Goal: Navigation & Orientation: Find specific page/section

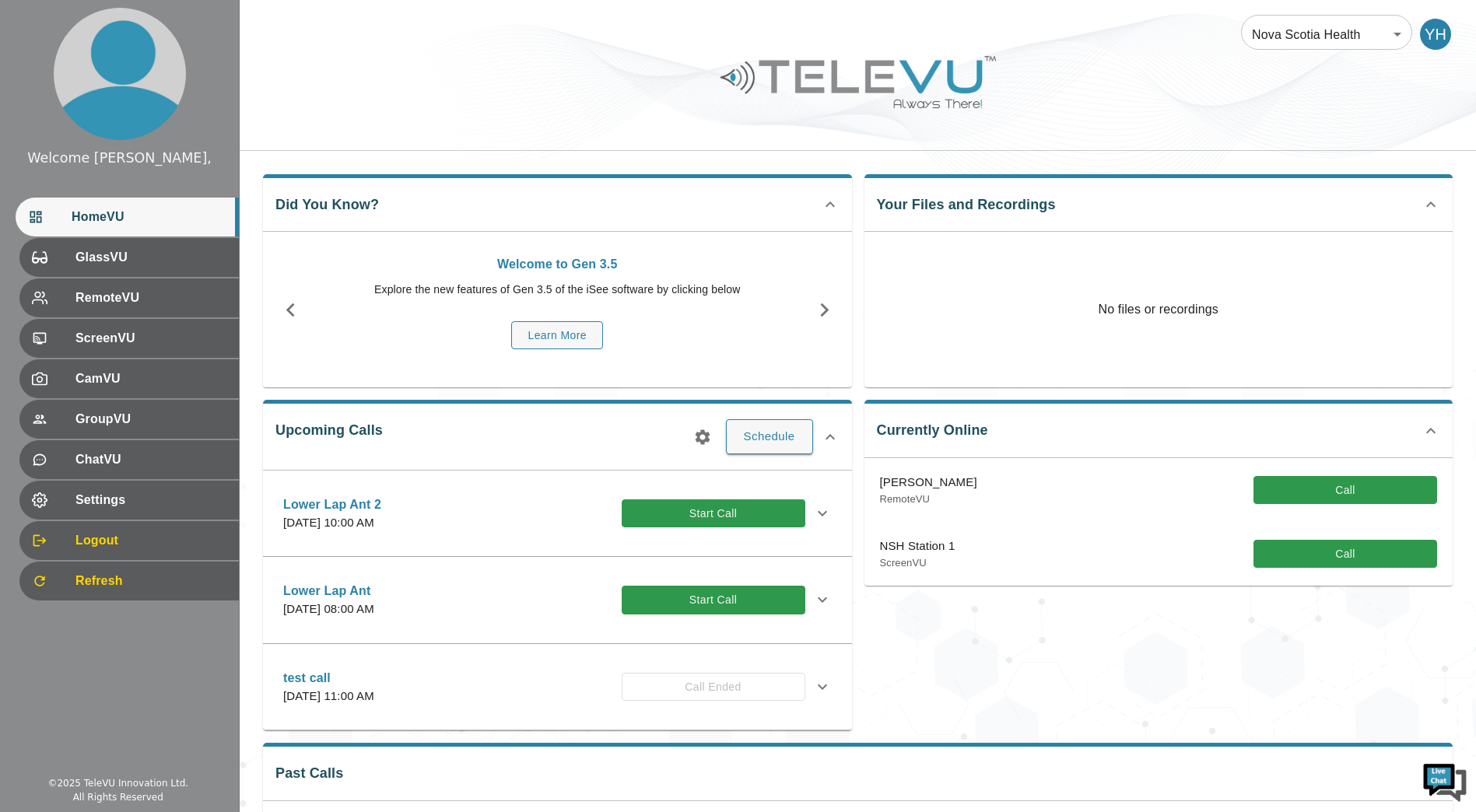
click at [926, 614] on div "Currently Online [PERSON_NAME] RemoteVU Call NSH Station 1 ScreenVU Call" at bounding box center [1152, 559] width 601 height 343
click at [155, 278] on div "RemoteVU" at bounding box center [127, 298] width 223 height 39
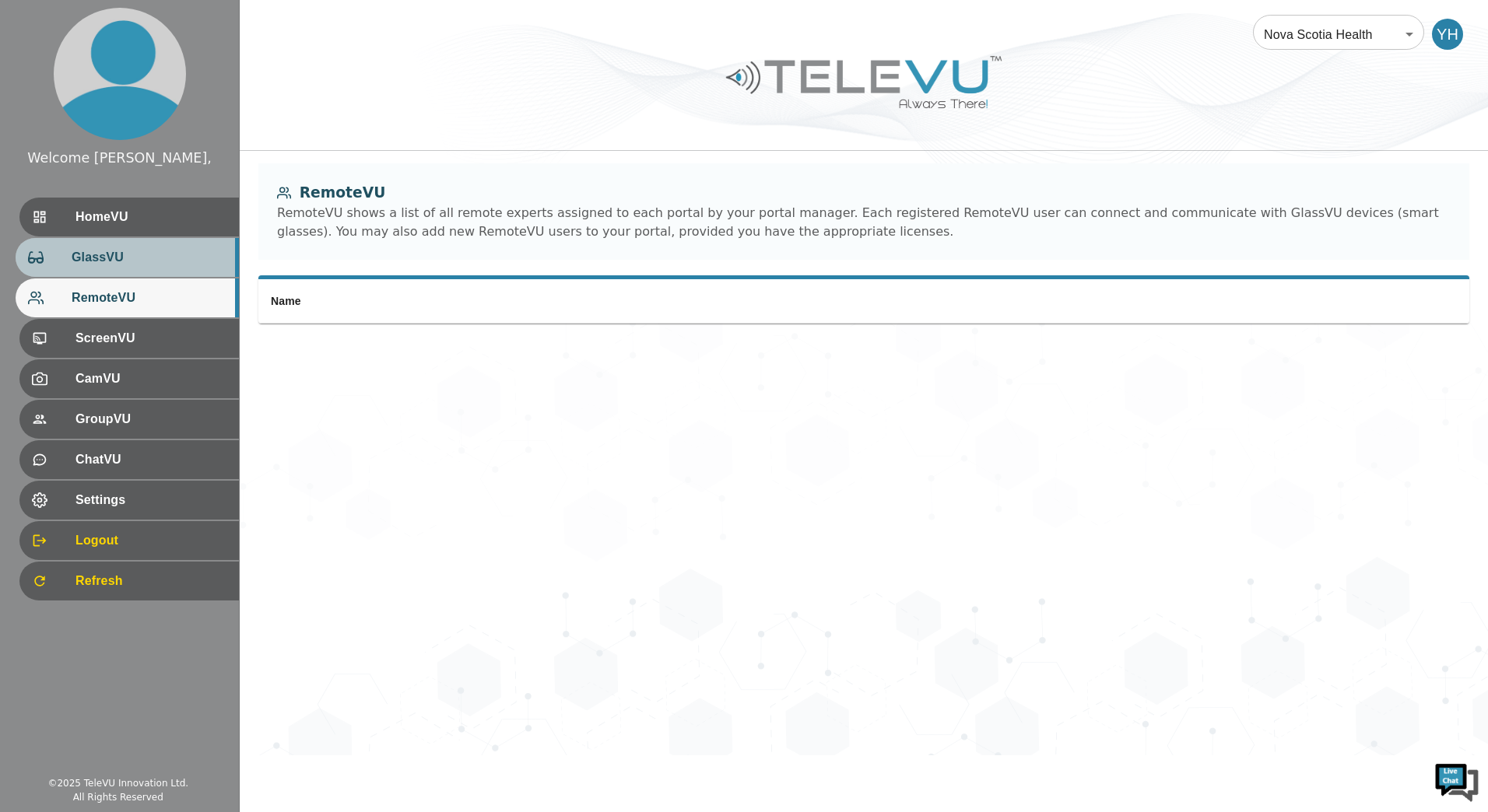
click at [160, 262] on span "GlassVU" at bounding box center [149, 257] width 155 height 19
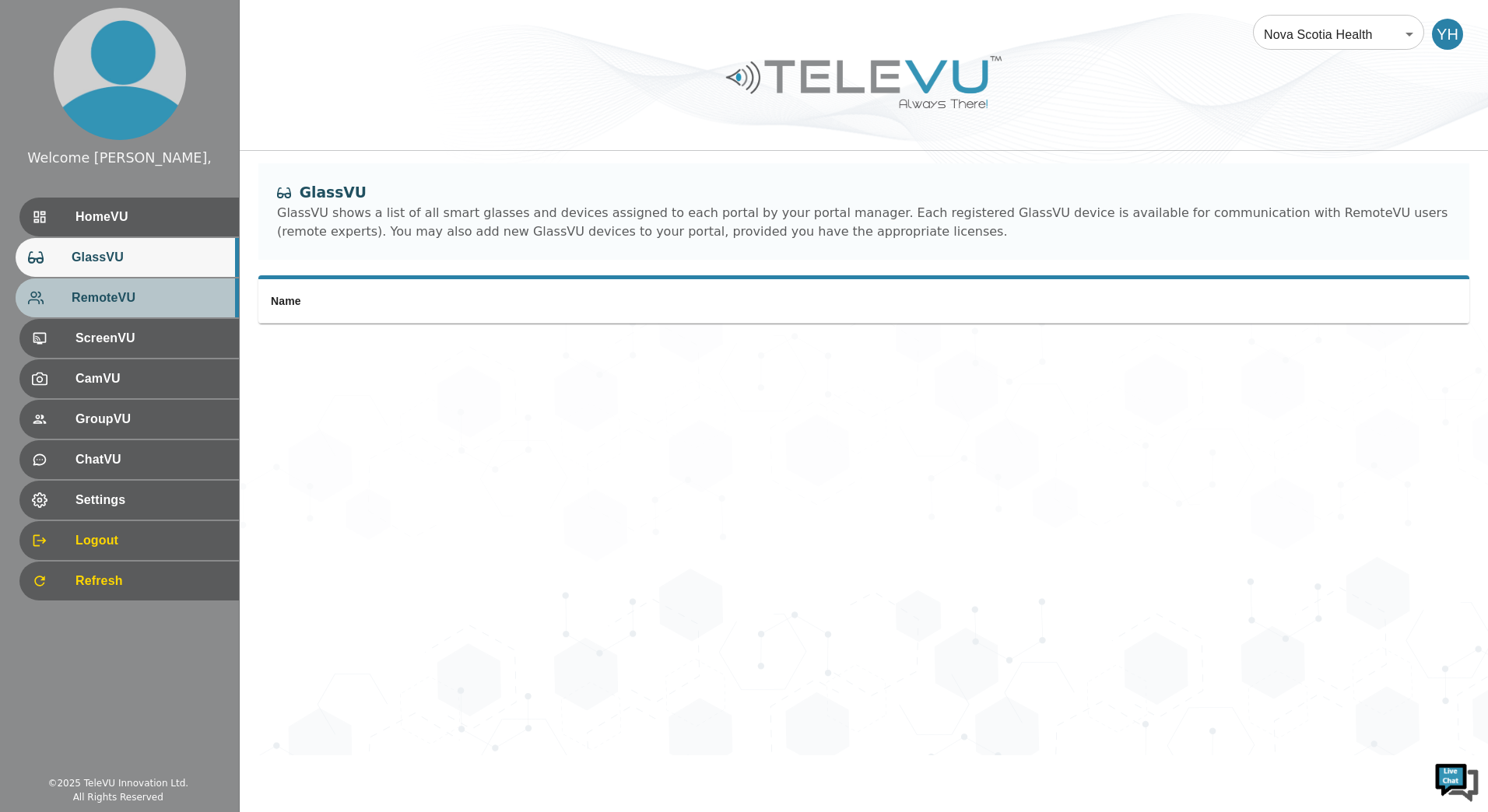
click at [165, 293] on span "RemoteVU" at bounding box center [149, 298] width 155 height 19
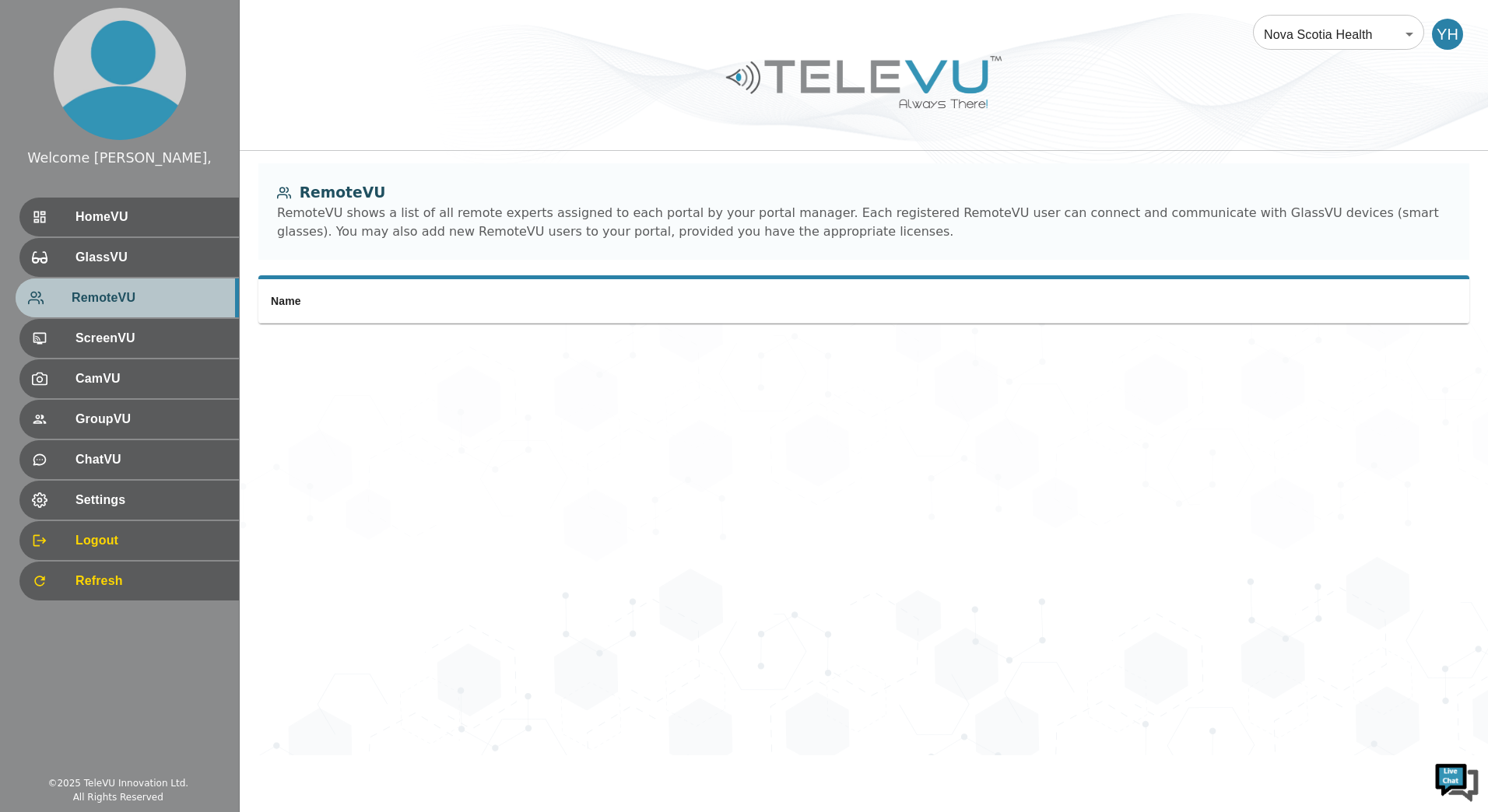
click at [163, 311] on div "RemoteVU" at bounding box center [127, 298] width 223 height 39
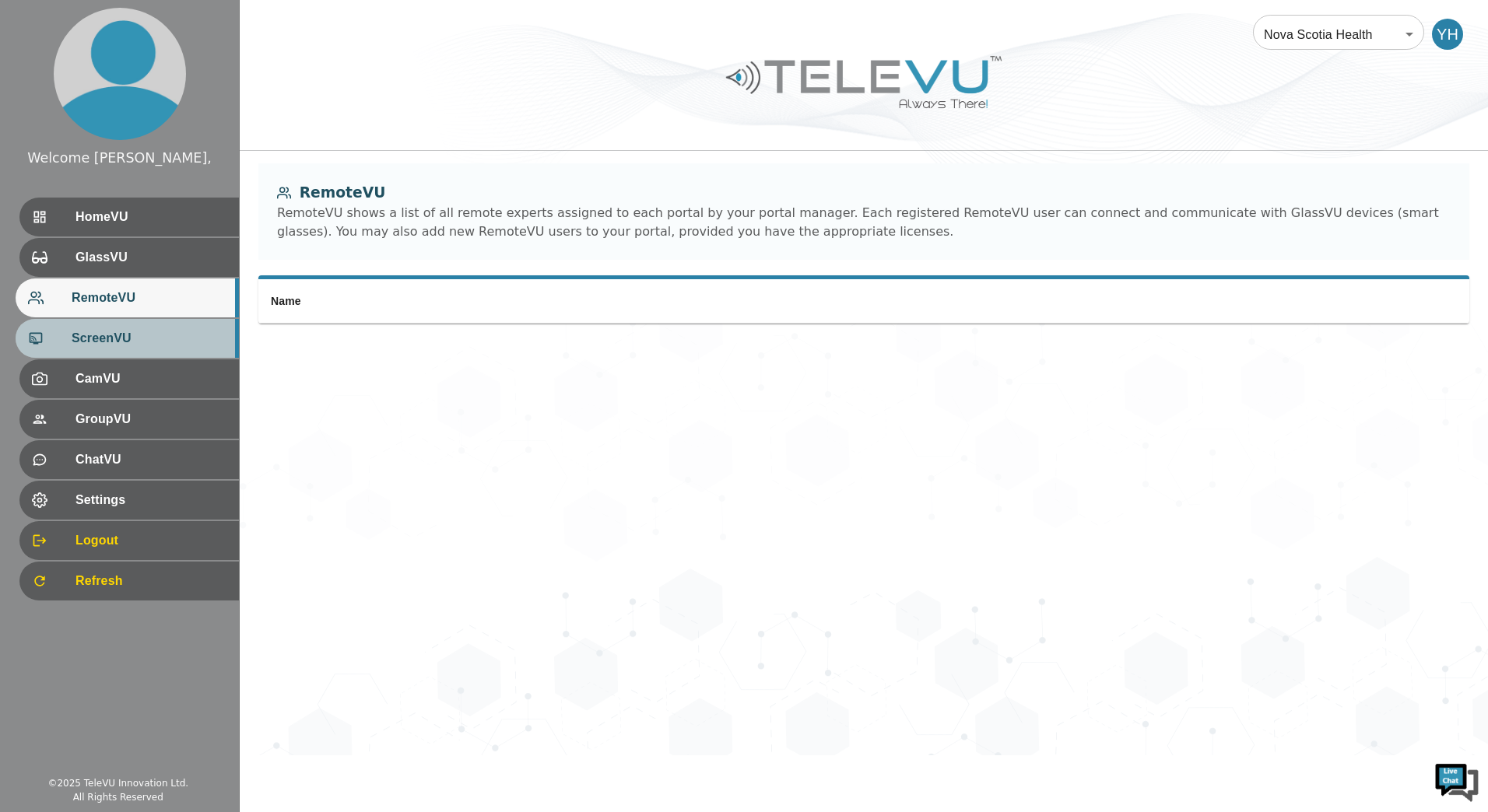
click at [155, 342] on span "ScreenVU" at bounding box center [149, 339] width 155 height 19
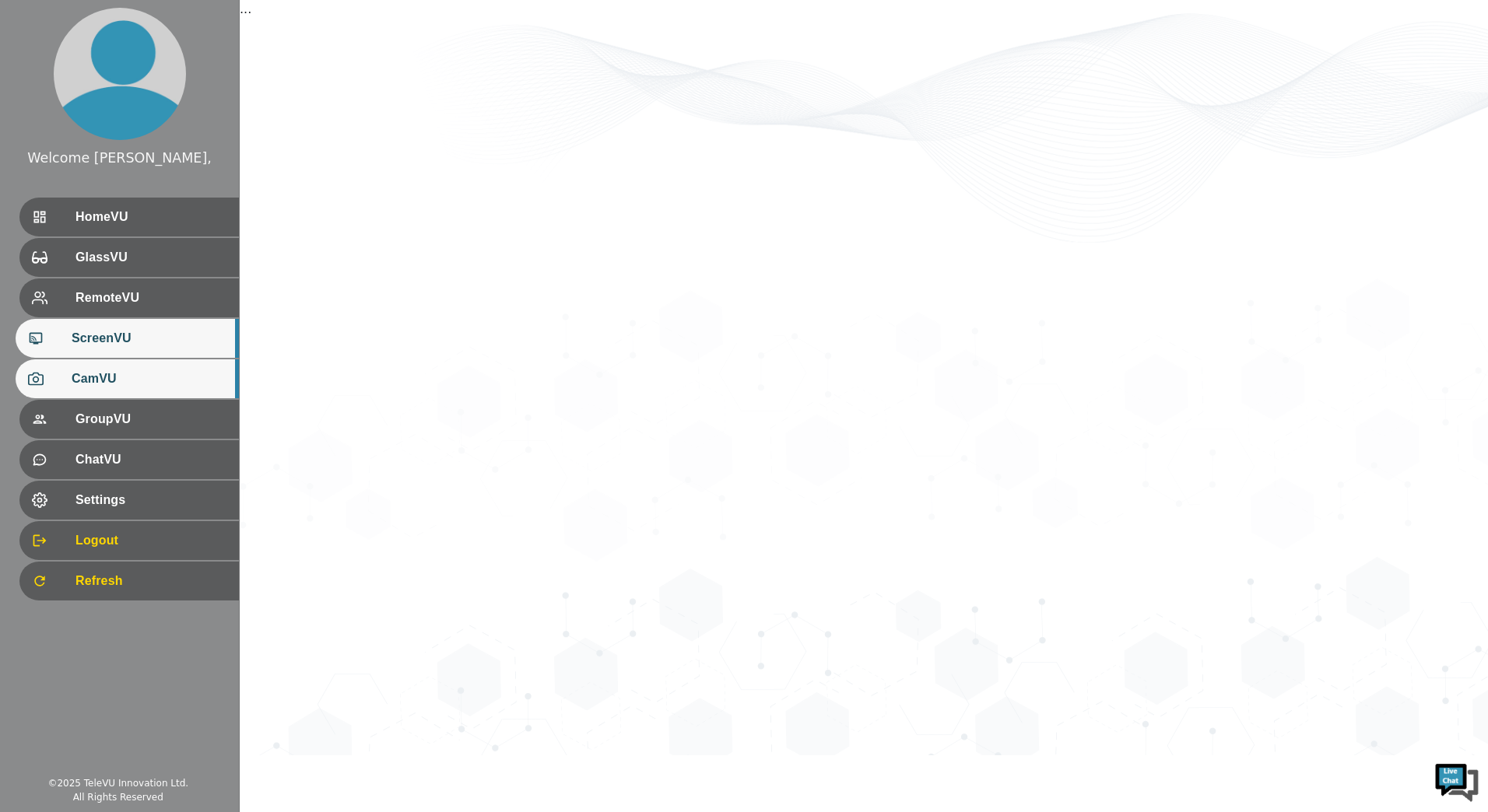
click at [138, 372] on span "CamVU" at bounding box center [149, 379] width 155 height 19
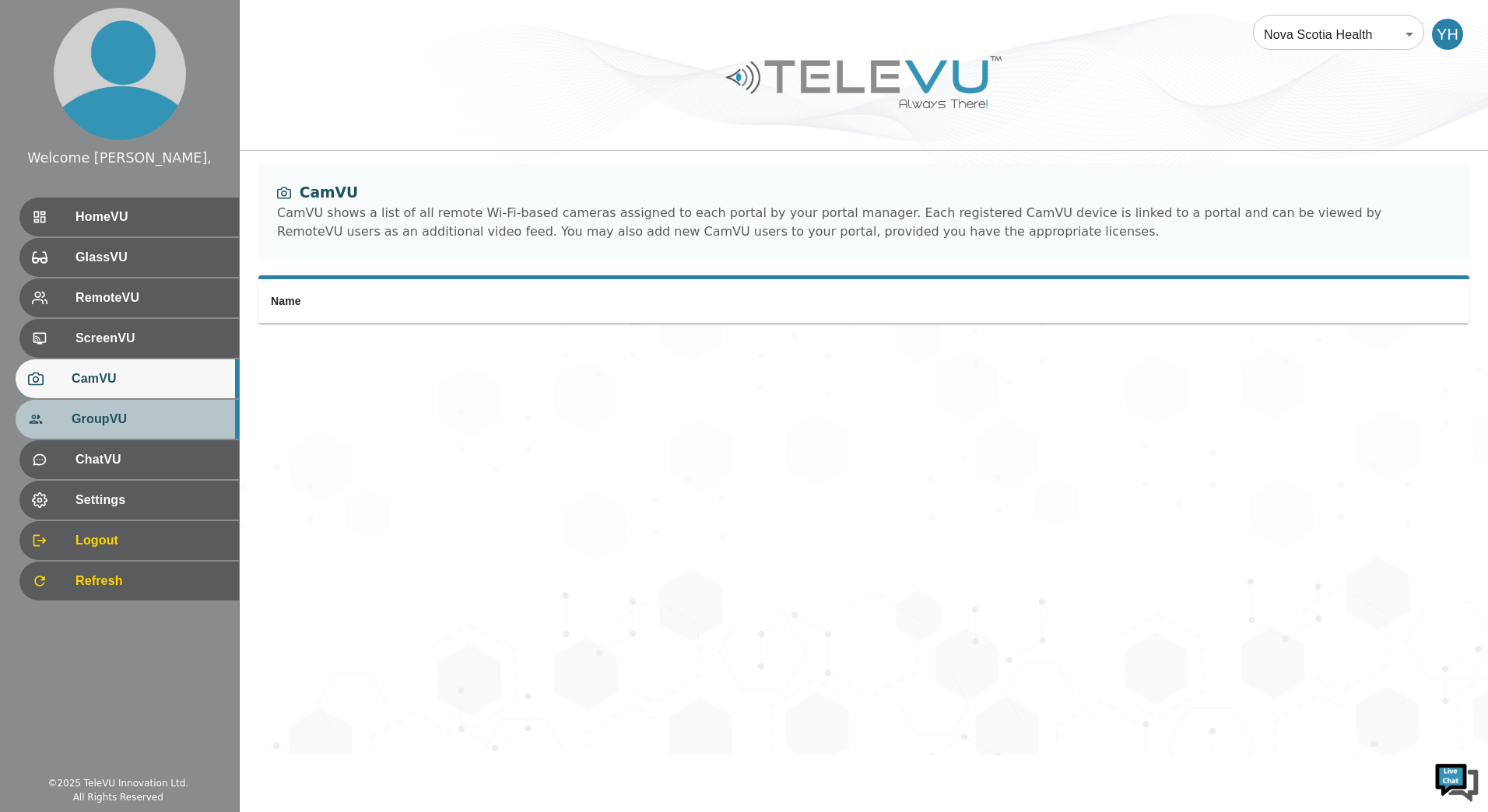
click at [133, 401] on div "GroupVU" at bounding box center [127, 420] width 223 height 39
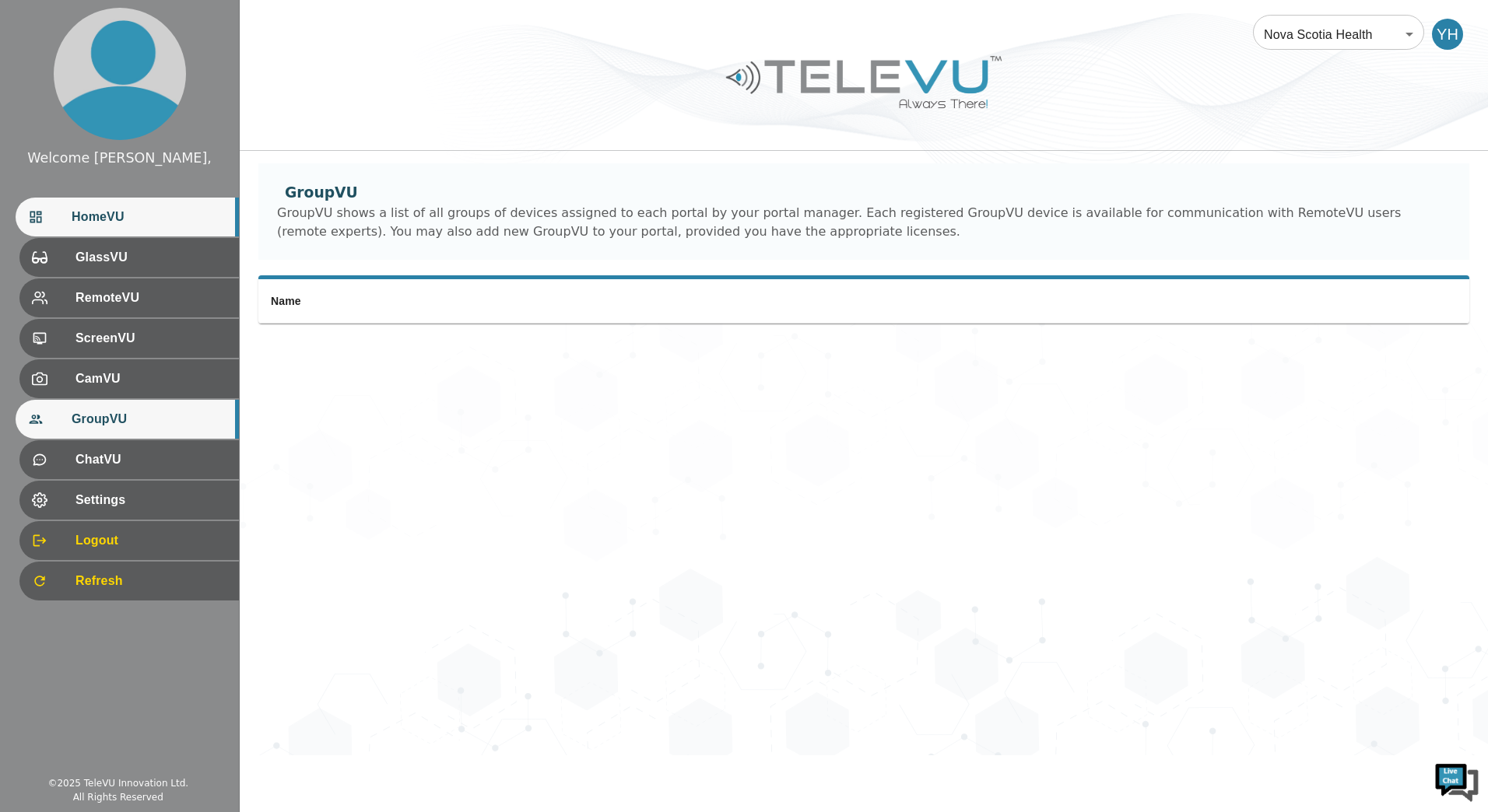
click at [150, 229] on div "HomeVU" at bounding box center [127, 217] width 223 height 39
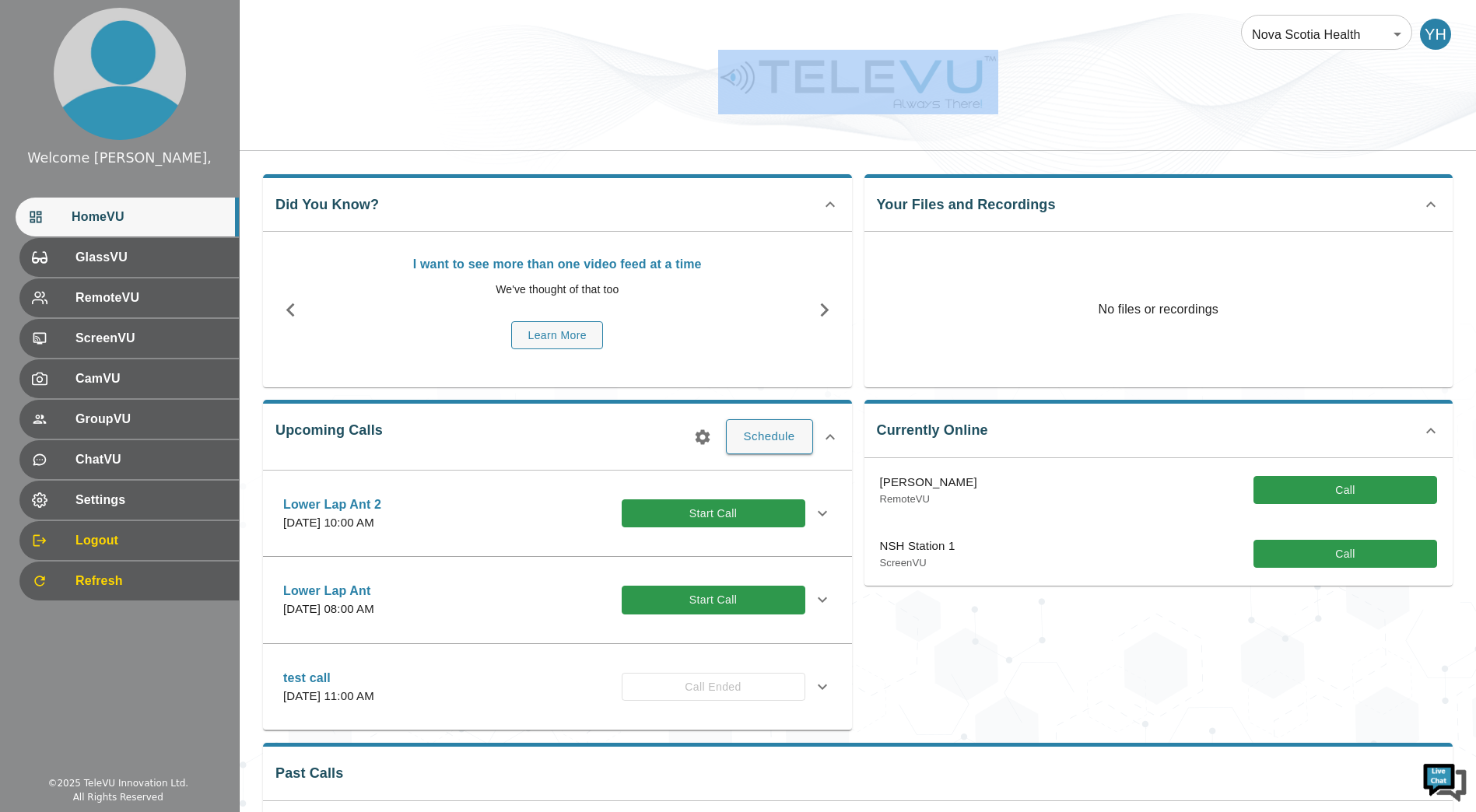
drag, startPoint x: 647, startPoint y: 37, endPoint x: 1093, endPoint y: 108, distance: 451.6
click at [1093, 108] on div "Nova Scotia Health 208 ​ YH" at bounding box center [857, 76] width 1237 height 151
click at [1093, 108] on div at bounding box center [857, 94] width 1237 height 88
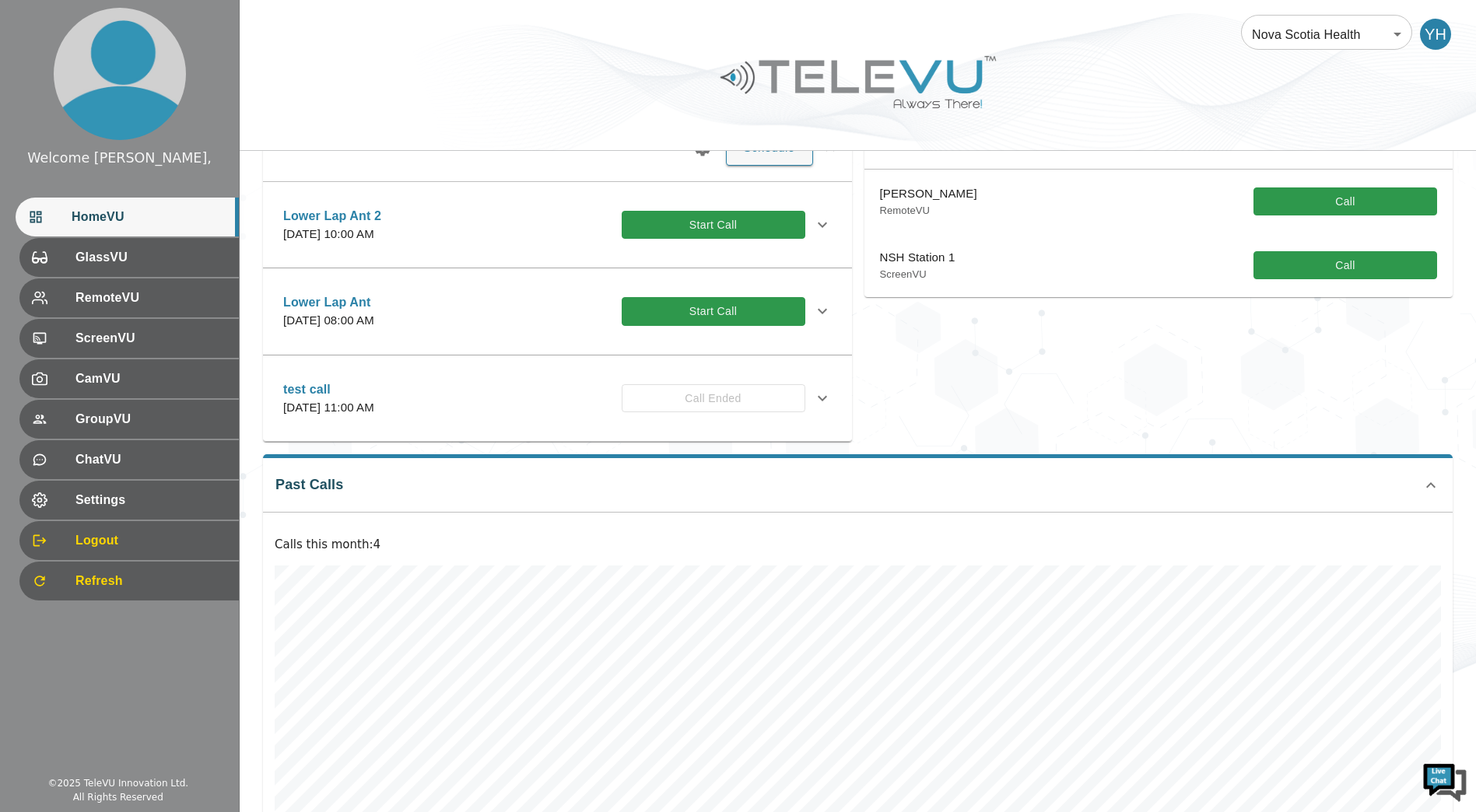
scroll to position [261, 0]
